Goal: Transaction & Acquisition: Purchase product/service

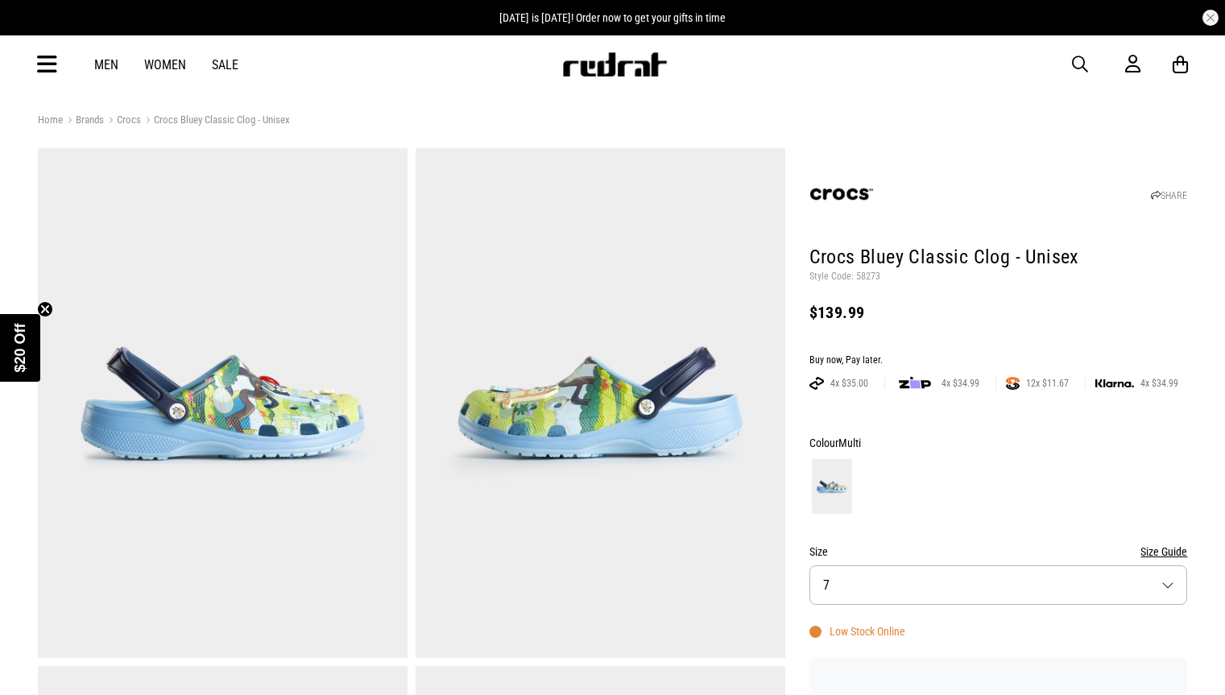
click at [1172, 566] on button "Size 7" at bounding box center [999, 585] width 379 height 39
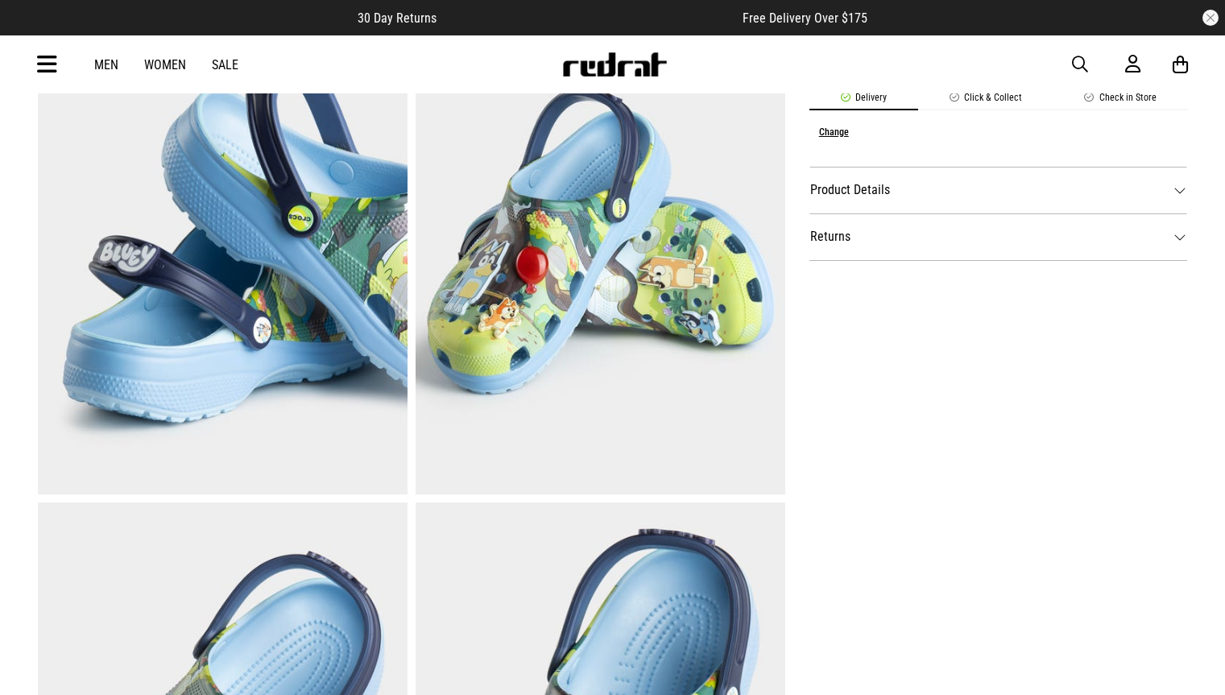
scroll to position [486, 0]
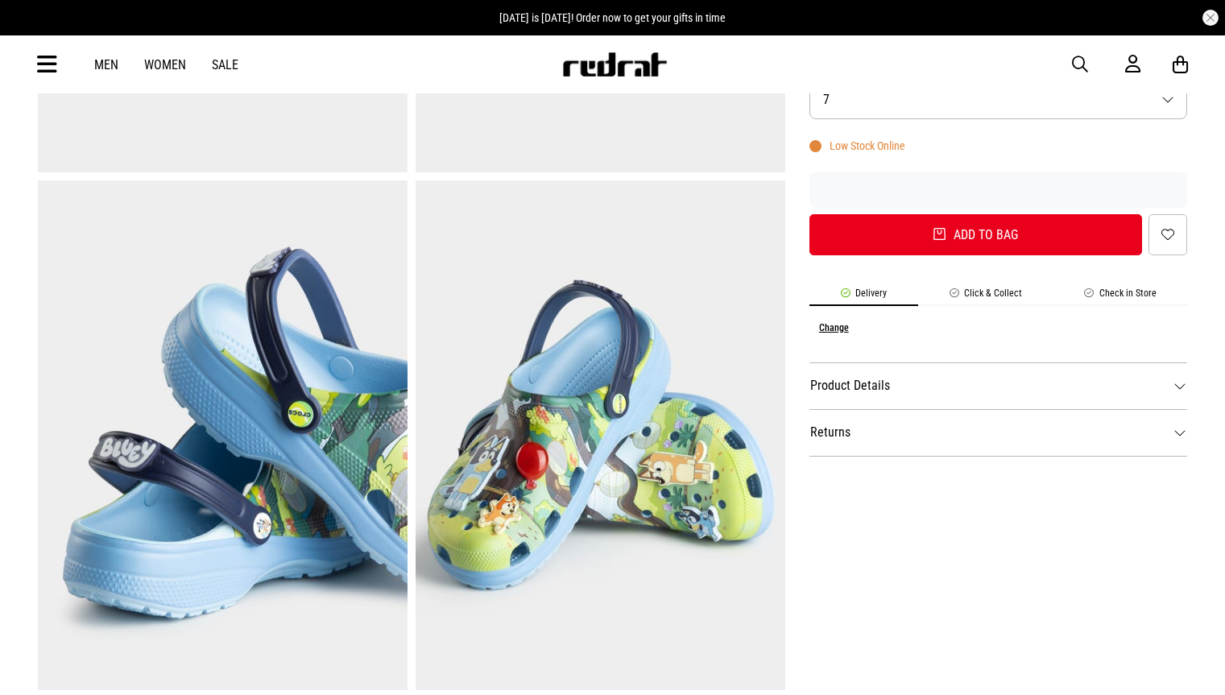
click at [1081, 62] on span "button" at bounding box center [1080, 64] width 16 height 19
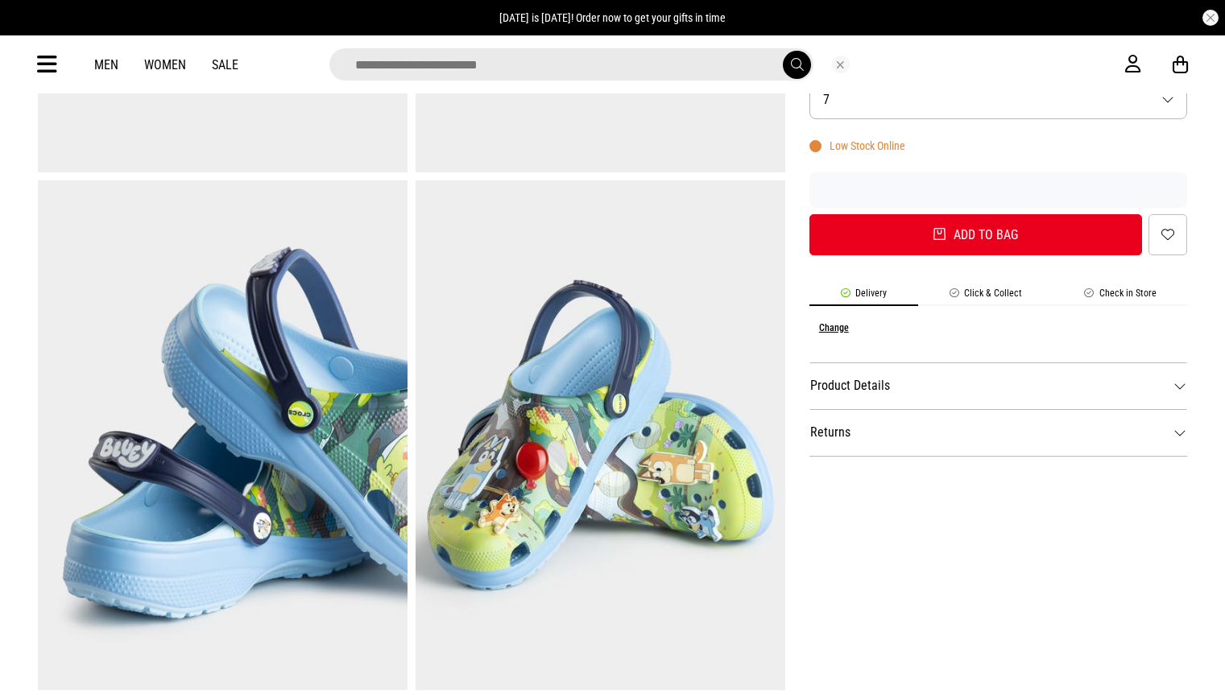
click at [1079, 65] on div at bounding box center [599, 64] width 1053 height 32
click at [923, 106] on button "Size 7" at bounding box center [999, 99] width 379 height 39
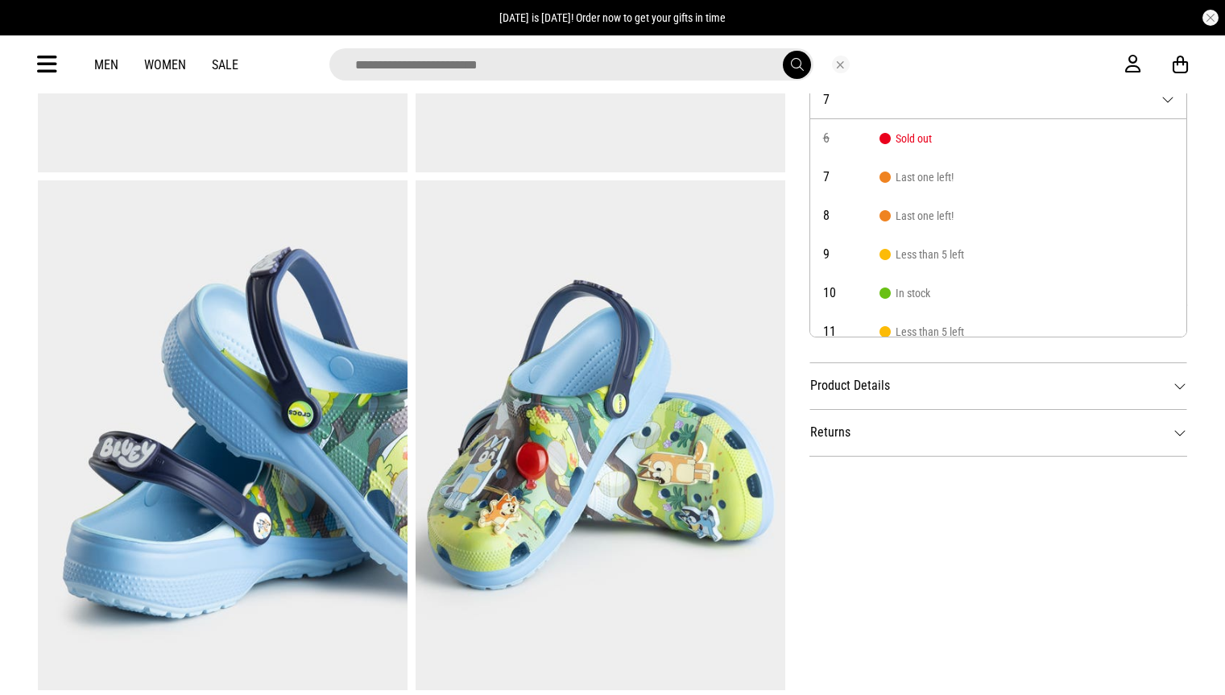
click at [839, 63] on button "Close search" at bounding box center [841, 65] width 18 height 18
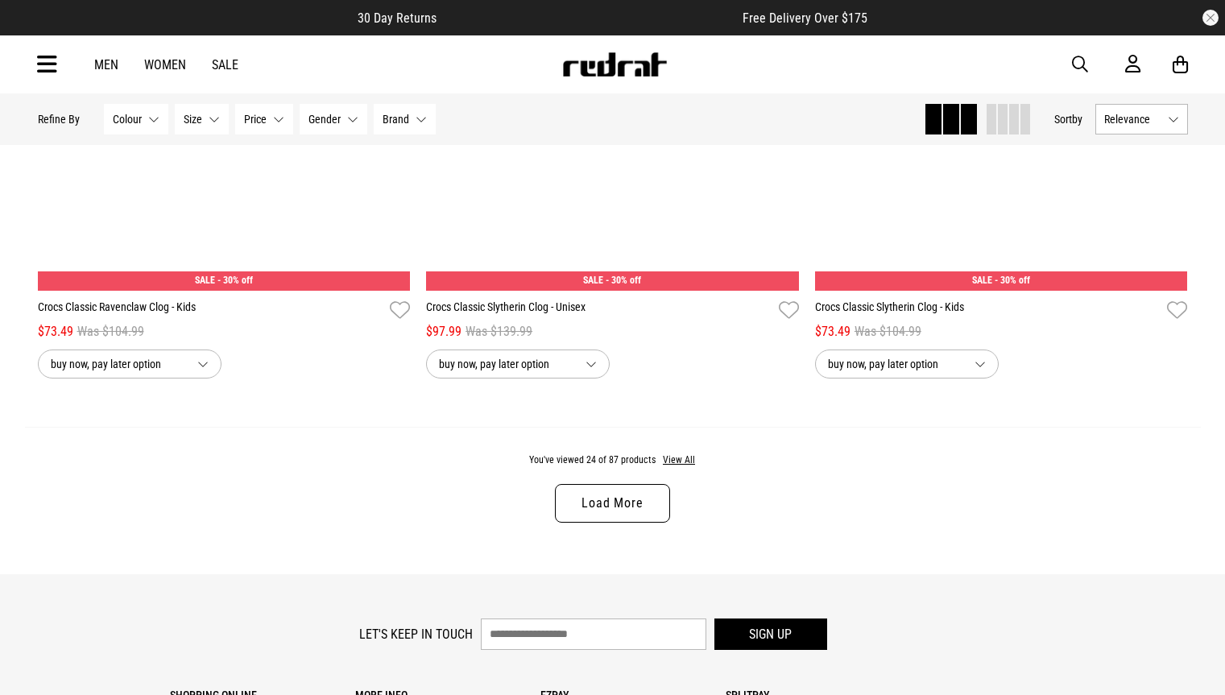
scroll to position [5015, 0]
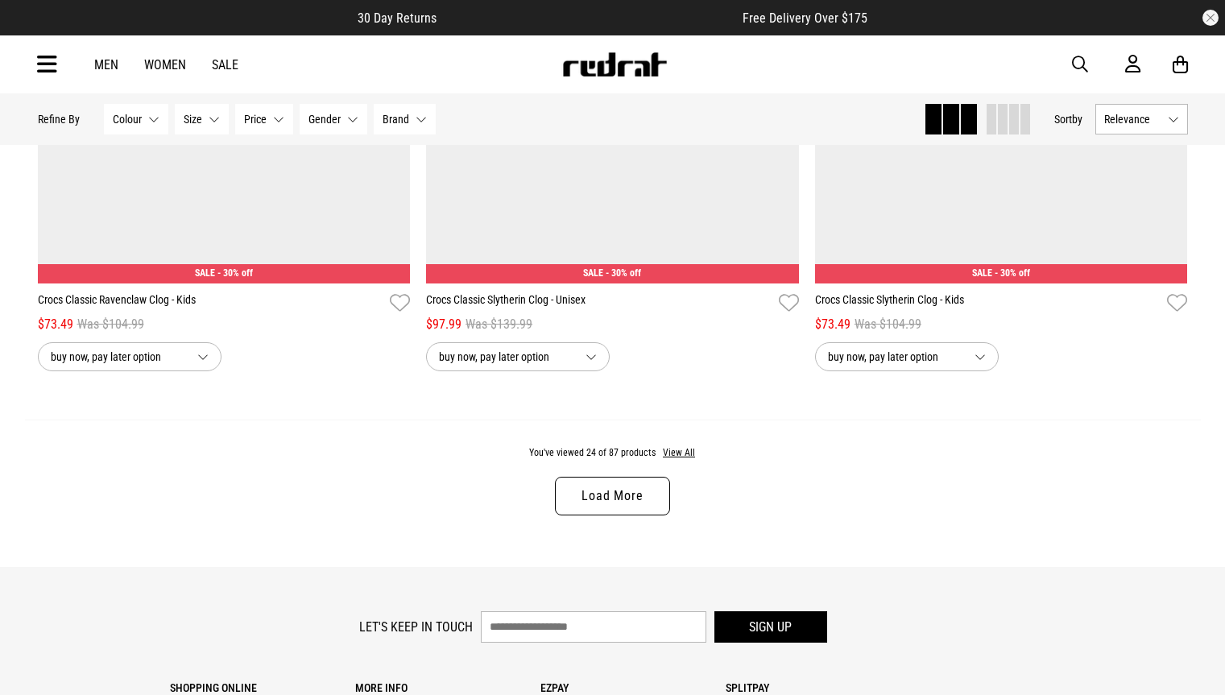
click at [627, 499] on link "Load More" at bounding box center [612, 496] width 114 height 39
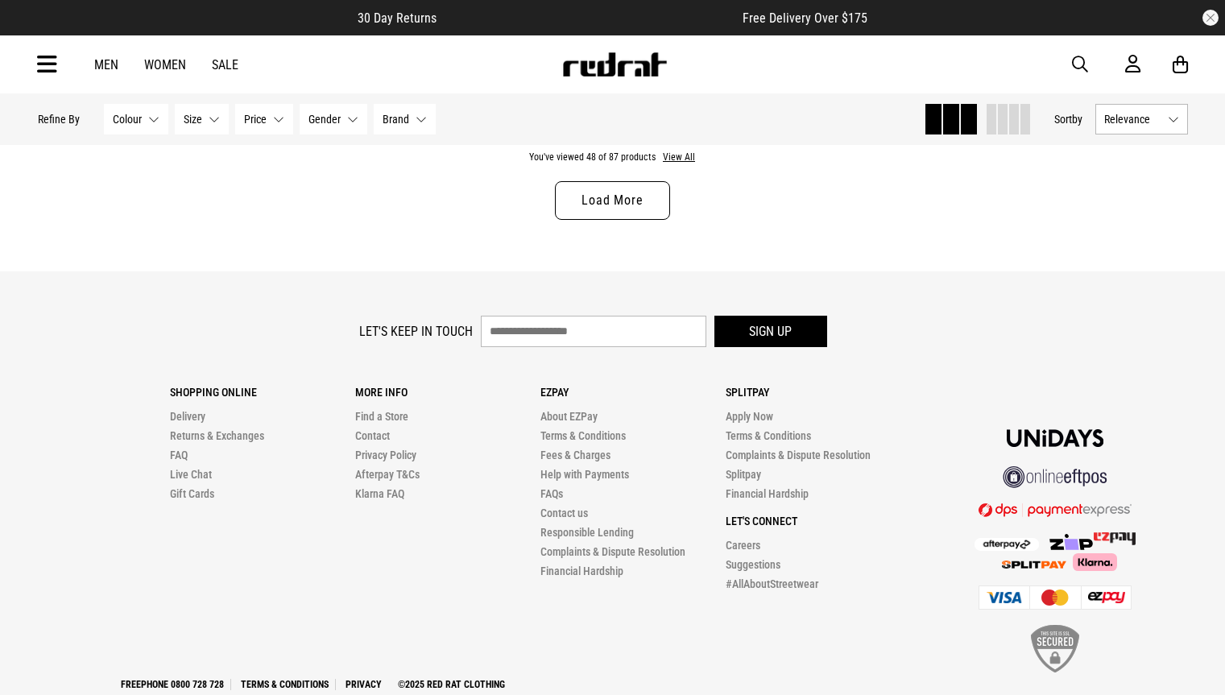
scroll to position [10446, 0]
click at [591, 215] on link "Load More" at bounding box center [612, 199] width 114 height 39
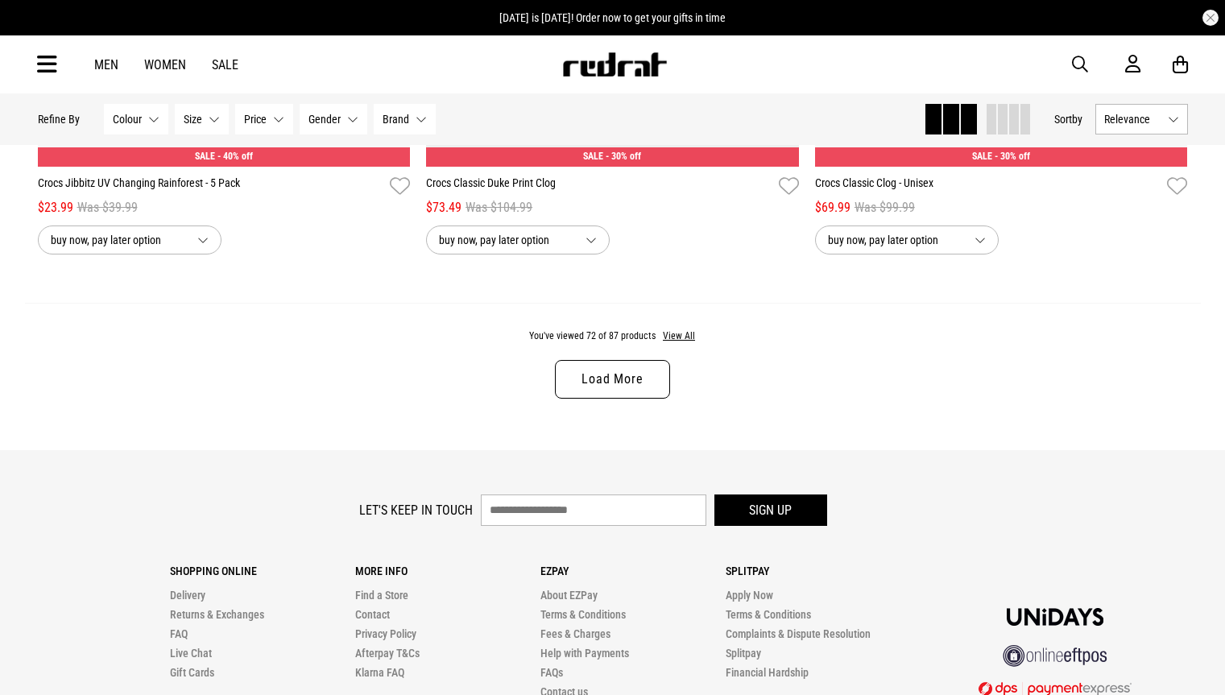
scroll to position [15406, 0]
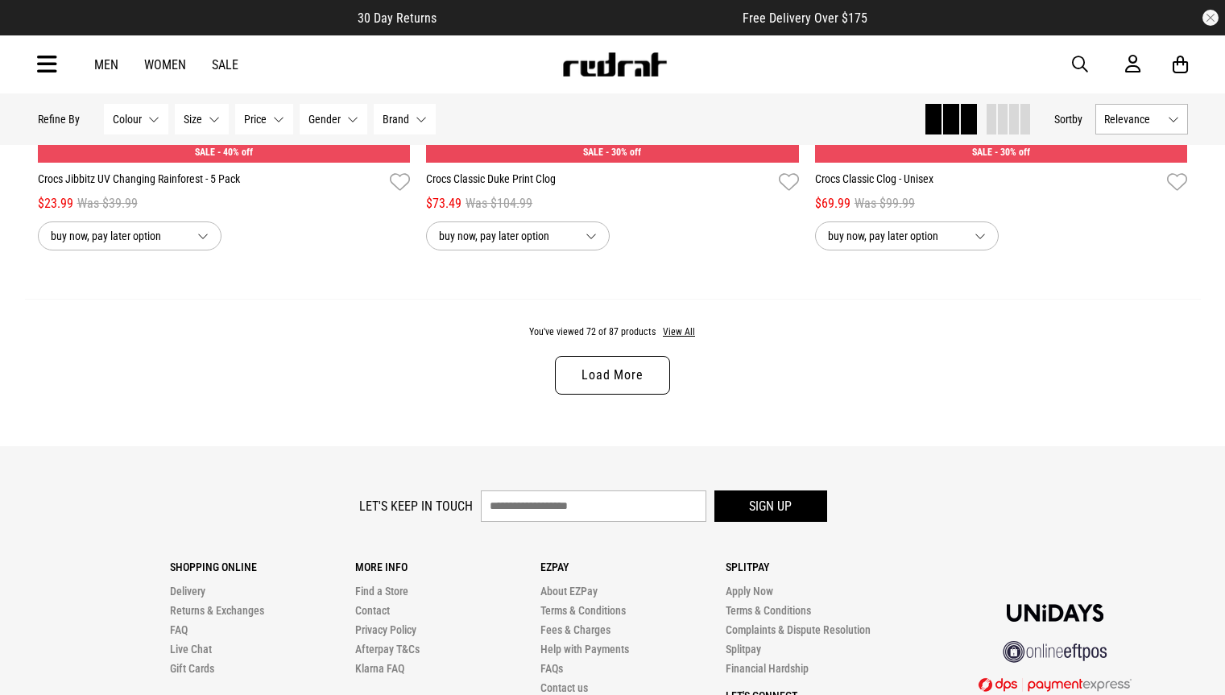
click at [598, 395] on link "Load More" at bounding box center [612, 375] width 114 height 39
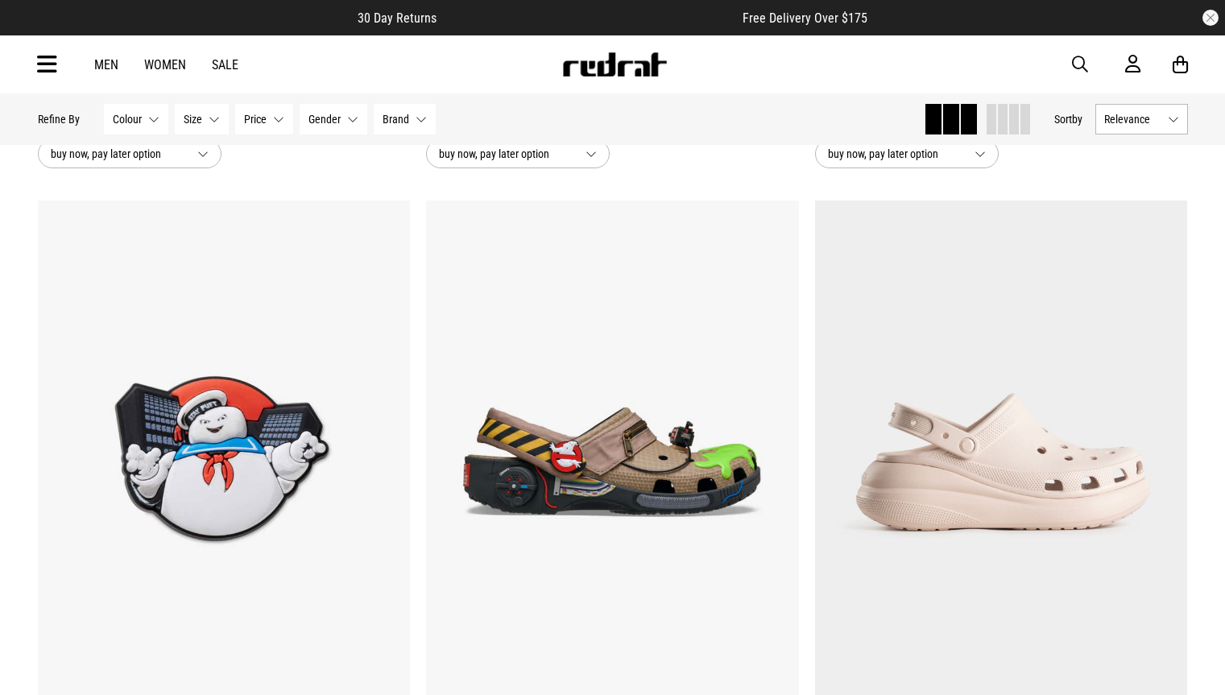
scroll to position [18054, 0]
